Goal: Information Seeking & Learning: Learn about a topic

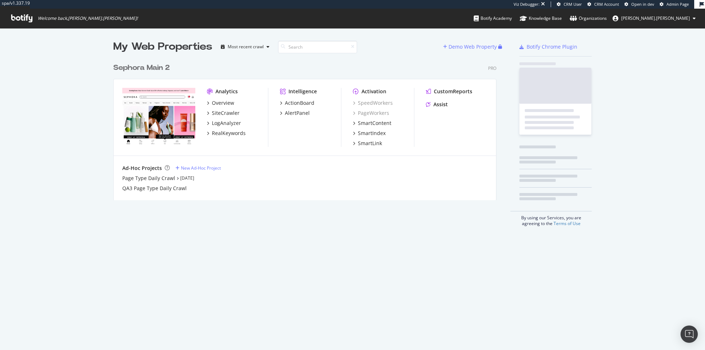
scroll to position [146, 389]
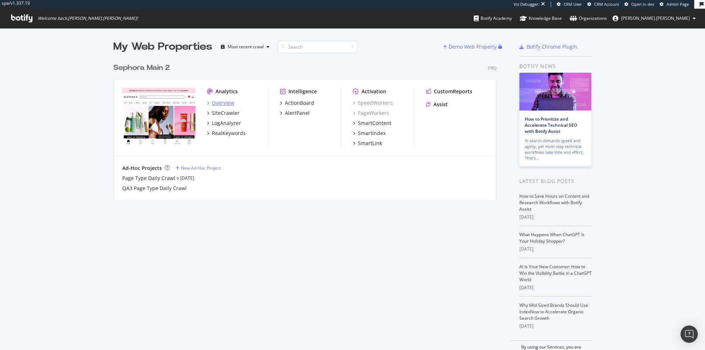
click at [223, 102] on div "Overview" at bounding box center [223, 102] width 22 height 7
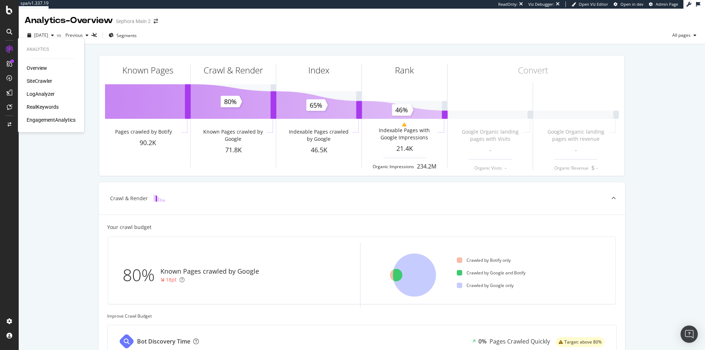
click at [44, 108] on div "RealKeywords" at bounding box center [43, 106] width 32 height 7
